Goal: Information Seeking & Learning: Learn about a topic

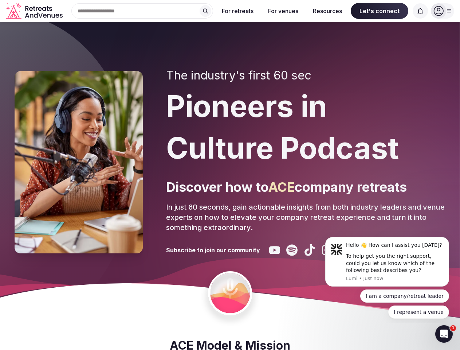
click at [230, 175] on div "The industry's first 60 sec Pioneers in Culture Podcast Discover how to ACE com…" at bounding box center [305, 161] width 279 height 187
click at [142, 11] on div "Search Popular Destinations [GEOGRAPHIC_DATA], [GEOGRAPHIC_DATA] [GEOGRAPHIC_DA…" at bounding box center [139, 10] width 147 height 15
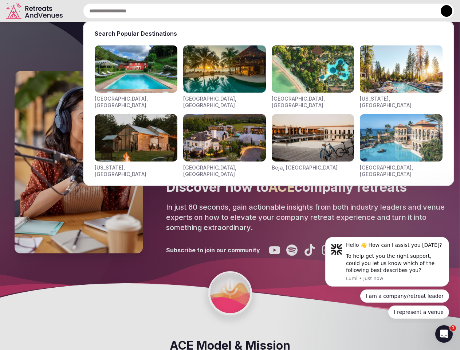
click at [205, 11] on input "text" at bounding box center [268, 10] width 371 height 15
click at [238, 11] on input "text" at bounding box center [268, 10] width 371 height 15
click at [283, 11] on input "text" at bounding box center [268, 10] width 371 height 15
click at [327, 11] on input "text" at bounding box center [268, 10] width 371 height 15
click at [379, 11] on input "text" at bounding box center [268, 10] width 371 height 15
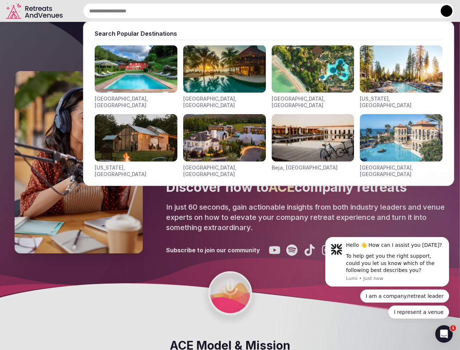
click at [420, 11] on input "text" at bounding box center [268, 10] width 371 height 15
click at [442, 11] on button at bounding box center [447, 11] width 12 height 12
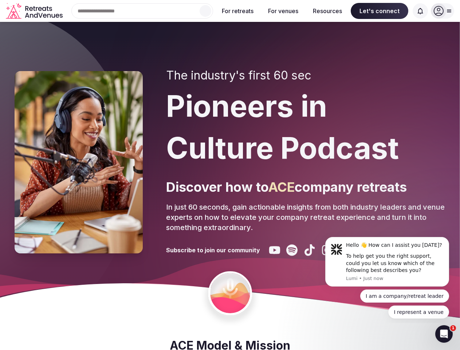
click at [387, 261] on div "To help get you the right support, could you let us know which of the following…" at bounding box center [395, 262] width 98 height 21
